Goal: Task Accomplishment & Management: Manage account settings

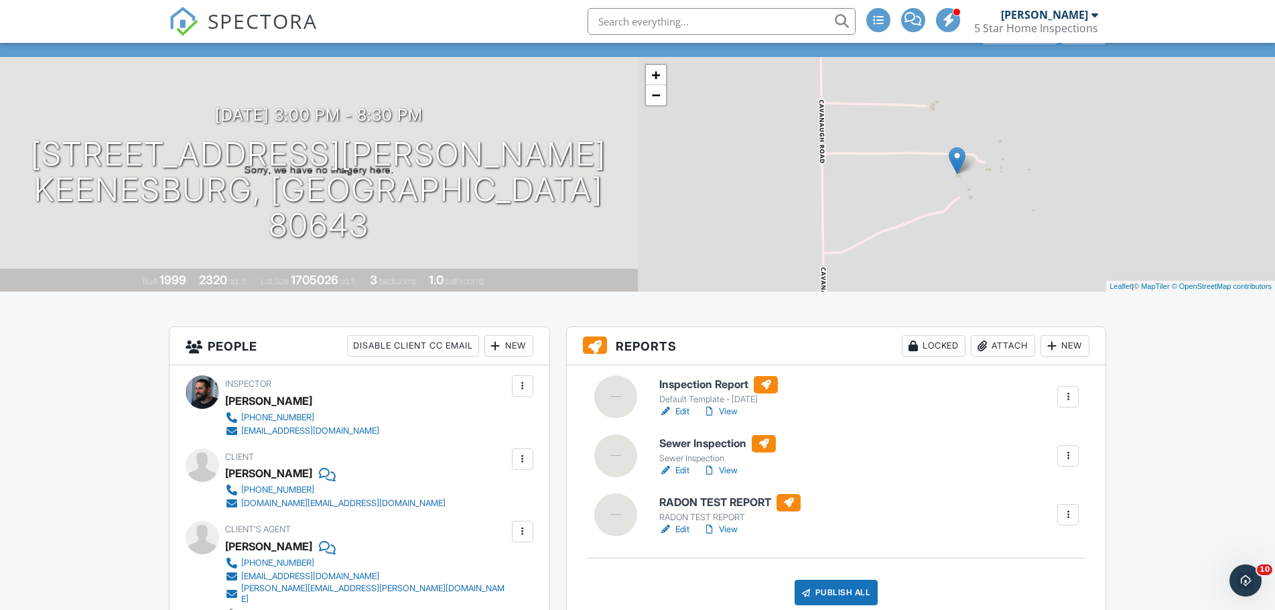
scroll to position [67, 0]
click at [686, 411] on link "Edit" at bounding box center [675, 410] width 30 height 13
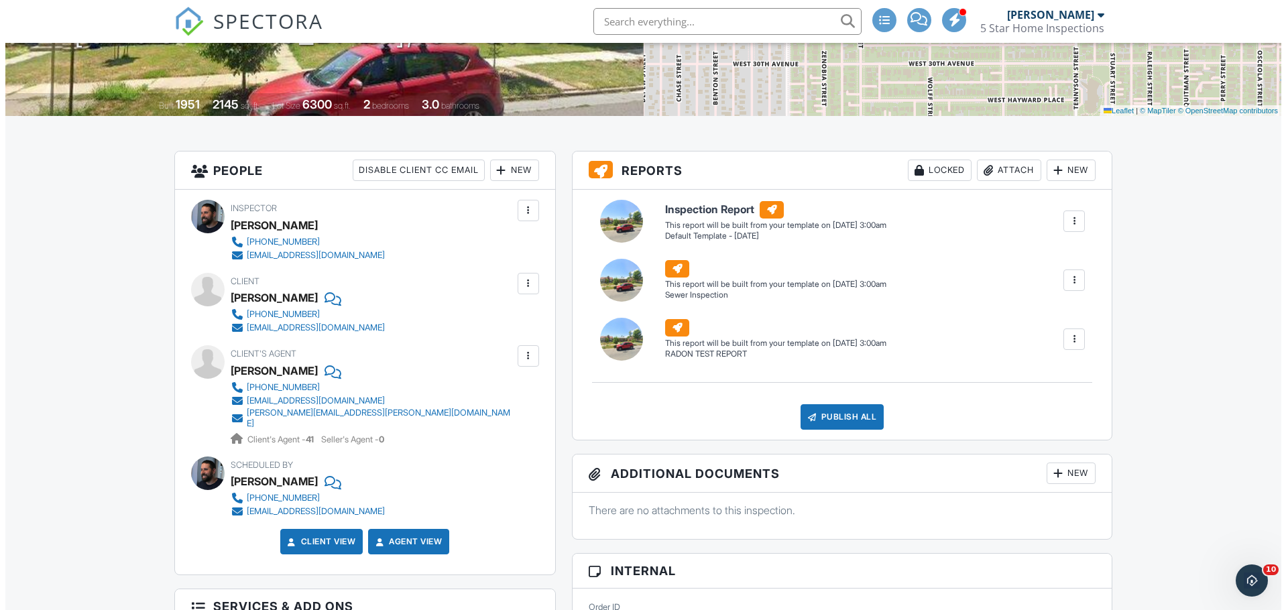
scroll to position [268, 0]
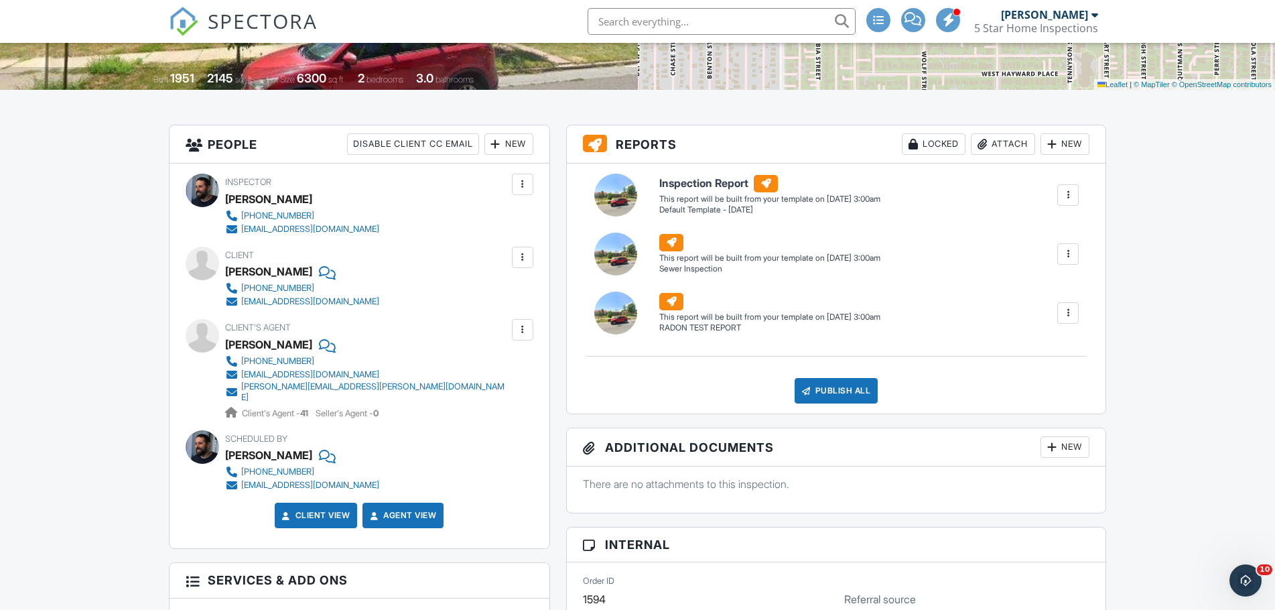
click at [521, 328] on div at bounding box center [522, 329] width 13 height 13
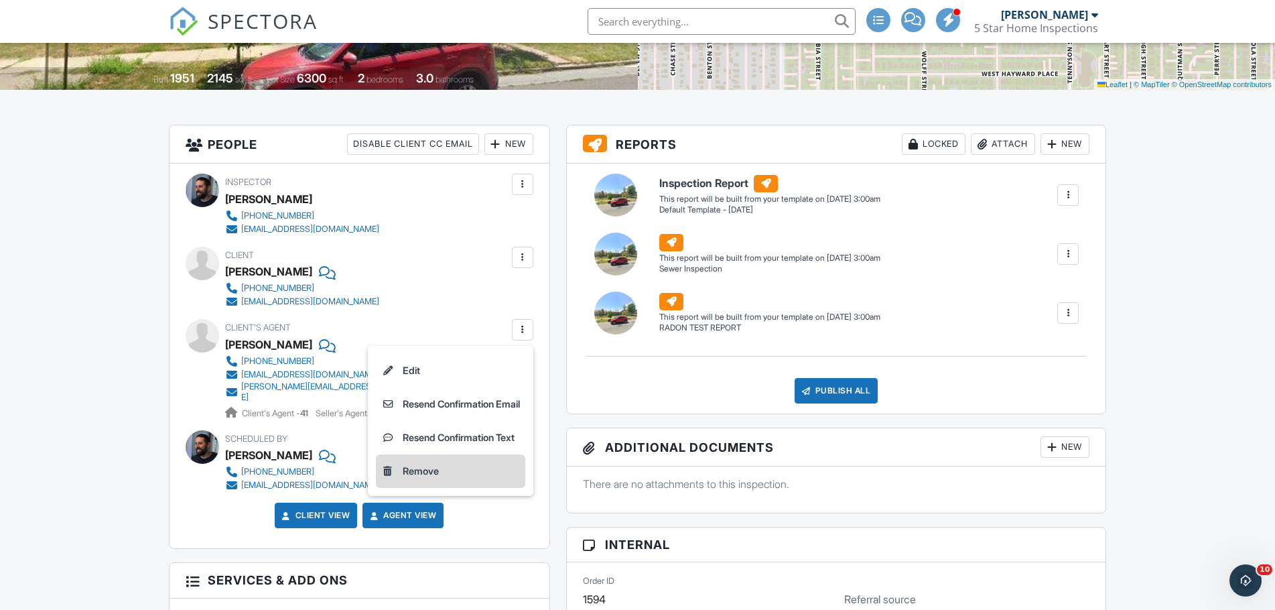
click at [436, 470] on li "Remove" at bounding box center [450, 471] width 149 height 34
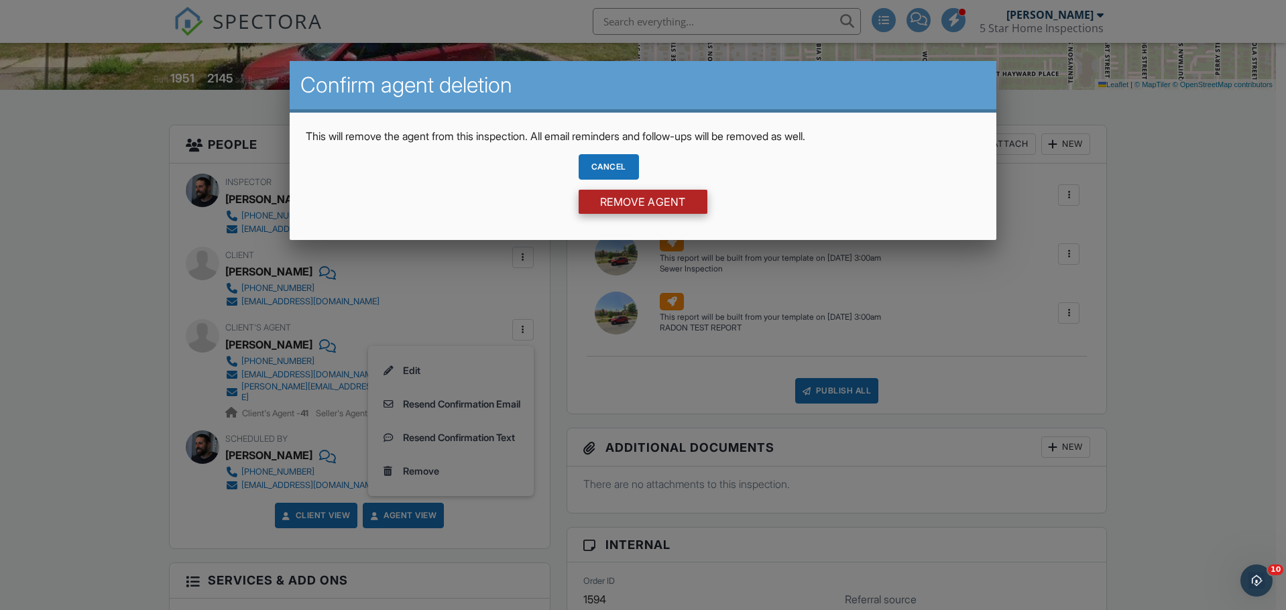
click at [628, 205] on input "Remove Agent" at bounding box center [642, 202] width 129 height 24
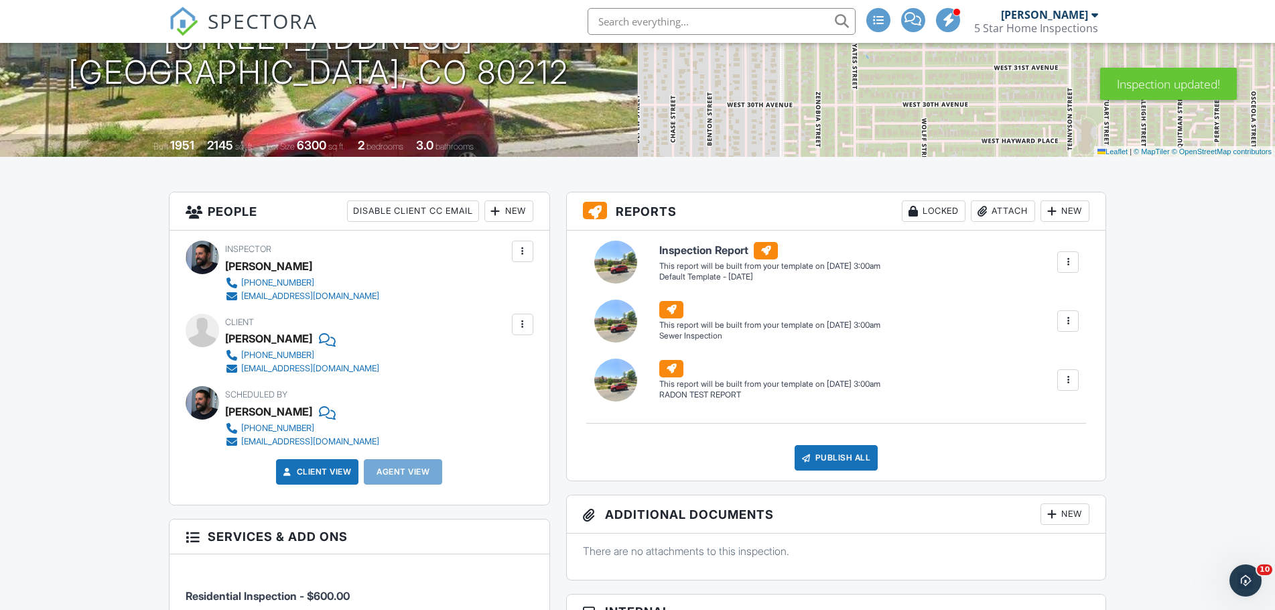
click at [516, 212] on div "New" at bounding box center [509, 210] width 49 height 21
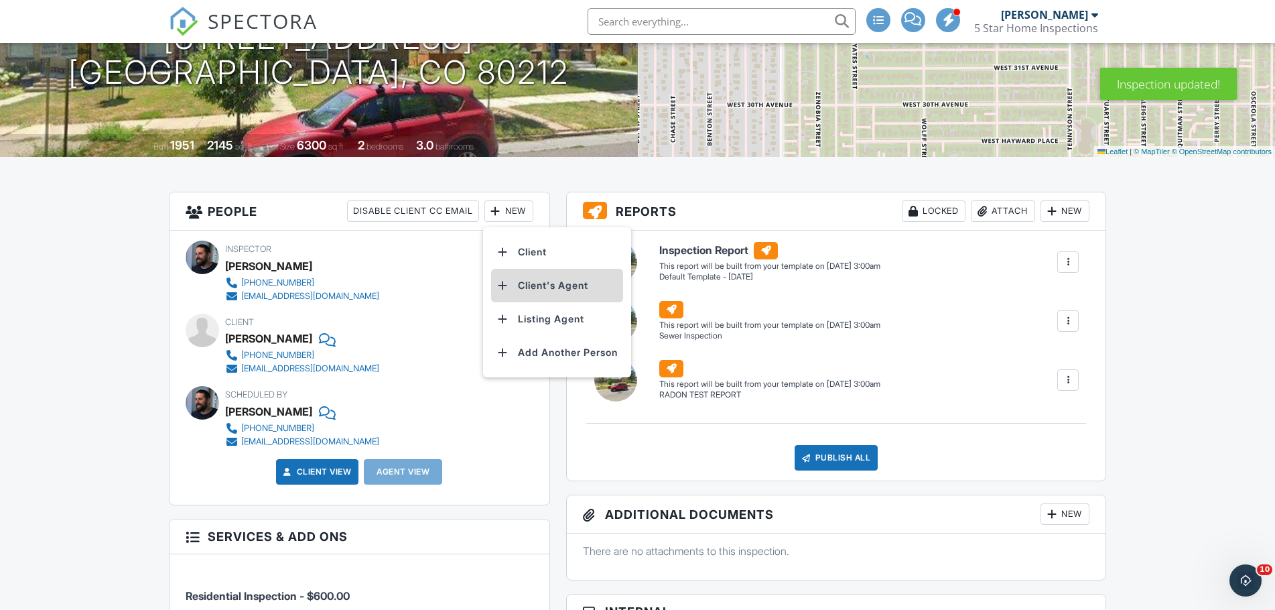
click at [523, 281] on li "Client's Agent" at bounding box center [557, 286] width 132 height 34
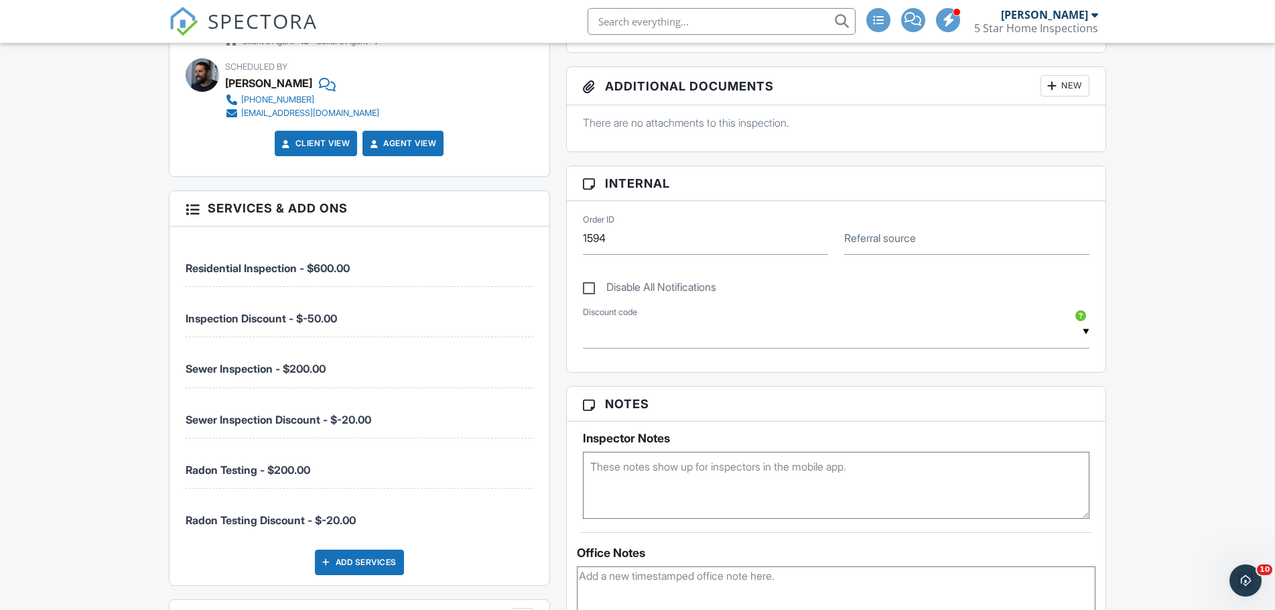
scroll to position [545, 0]
